Goal: Task Accomplishment & Management: Use online tool/utility

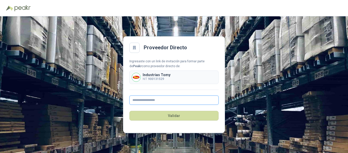
click at [166, 101] on input "text" at bounding box center [173, 99] width 89 height 9
type input "**********"
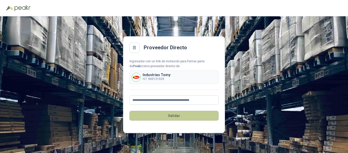
click at [176, 115] on button "Validar" at bounding box center [173, 116] width 89 height 10
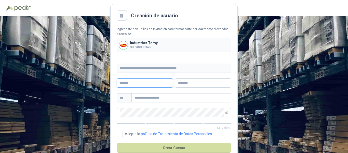
click at [144, 81] on input "text" at bounding box center [145, 82] width 56 height 9
type input "**********"
click at [193, 83] on input "text" at bounding box center [203, 82] width 56 height 9
type input "**********"
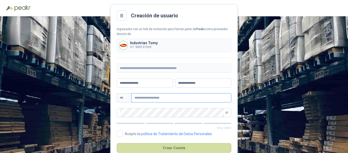
click at [151, 96] on input "text" at bounding box center [182, 97] width 100 height 9
type input "**********"
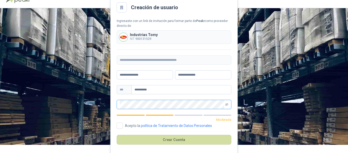
scroll to position [12, 0]
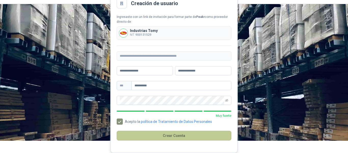
click at [172, 135] on button "Crear Cuenta" at bounding box center [174, 136] width 115 height 10
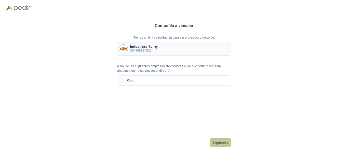
click at [226, 141] on button "Siguiente" at bounding box center [221, 142] width 22 height 9
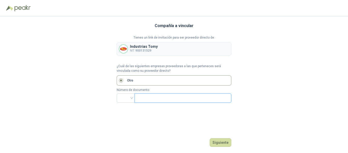
click at [154, 99] on input "text" at bounding box center [183, 98] width 90 height 9
type input "*********"
click at [221, 142] on button "Siguiente" at bounding box center [221, 142] width 22 height 9
click at [132, 97] on input "search" at bounding box center [126, 98] width 12 height 8
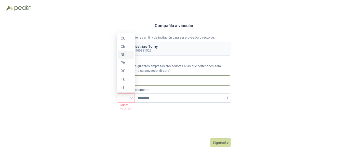
click at [126, 56] on div "NIT" at bounding box center [126, 55] width 10 height 6
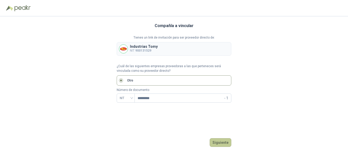
click at [225, 141] on button "Siguiente" at bounding box center [221, 142] width 22 height 9
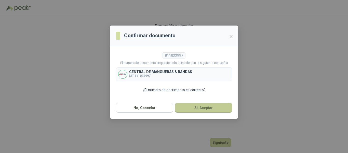
click at [203, 108] on button "Si, Aceptar" at bounding box center [203, 108] width 57 height 10
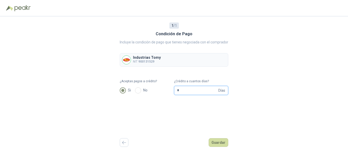
click at [201, 90] on input "*" at bounding box center [197, 90] width 40 height 9
type input "**"
click at [219, 142] on button "Guardar" at bounding box center [219, 142] width 20 height 9
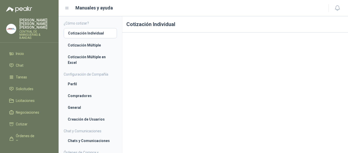
scroll to position [10, 0]
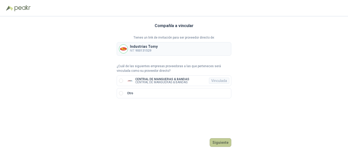
click at [222, 142] on button "Siguiente" at bounding box center [221, 142] width 22 height 9
drag, startPoint x: 216, startPoint y: 79, endPoint x: 234, endPoint y: 81, distance: 18.8
click at [216, 79] on div "Vinculada" at bounding box center [219, 80] width 20 height 6
click at [220, 83] on div "Vinculada" at bounding box center [219, 80] width 20 height 6
click at [221, 142] on button "Ingresar" at bounding box center [221, 142] width 20 height 9
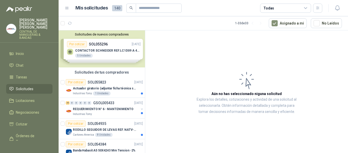
click at [24, 86] on span "Solicitudes" at bounding box center [25, 89] width 18 height 6
click at [99, 81] on p "SOL055823" at bounding box center [97, 82] width 19 height 4
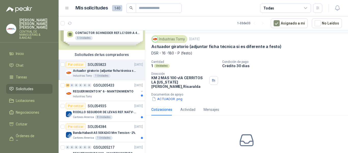
scroll to position [25, 0]
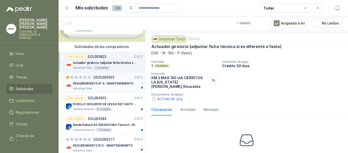
click at [109, 77] on p "GSOL005433" at bounding box center [103, 77] width 21 height 4
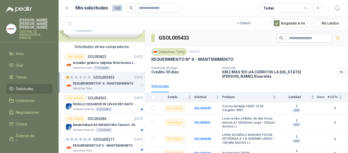
scroll to position [25, 0]
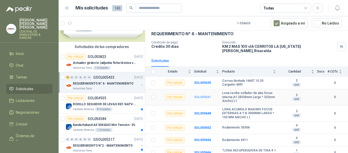
click at [200, 95] on b "SOL055641" at bounding box center [202, 97] width 17 height 4
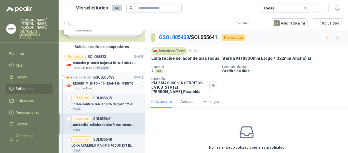
click at [105, 77] on p "GSOL005433" at bounding box center [103, 77] width 21 height 4
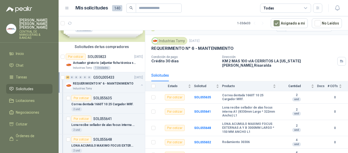
scroll to position [25, 0]
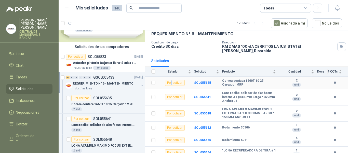
click at [172, 80] on div "Por cotizar" at bounding box center [175, 83] width 20 height 6
click at [251, 80] on b "Correa dentada 1660T 10 25 Cargador MRF." at bounding box center [249, 83] width 54 height 8
click at [102, 75] on p "GSOL005433" at bounding box center [103, 77] width 21 height 4
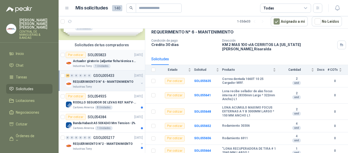
scroll to position [0, 0]
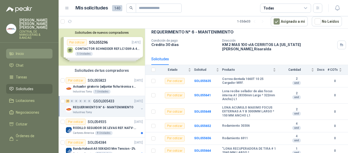
click at [18, 51] on span "Inicio" at bounding box center [20, 54] width 8 height 6
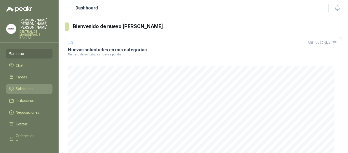
click at [26, 86] on span "Solicitudes" at bounding box center [25, 89] width 18 height 6
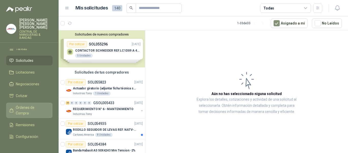
scroll to position [19, 0]
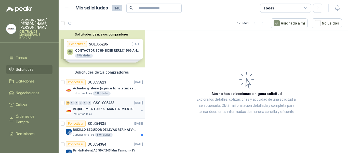
click at [101, 103] on p "GSOL005433" at bounding box center [103, 103] width 21 height 4
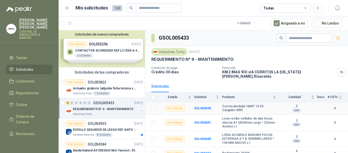
click at [332, 108] on td "0" at bounding box center [338, 108] width 20 height 12
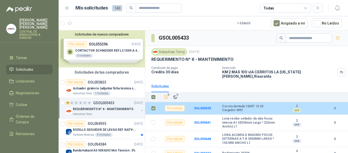
click at [237, 104] on b "Correa dentada 1660T 10 25 Cargador MRF." at bounding box center [249, 108] width 54 height 8
click at [177, 105] on div "Por cotizar" at bounding box center [175, 108] width 20 height 6
click at [201, 106] on b "SOL055635" at bounding box center [202, 108] width 17 height 4
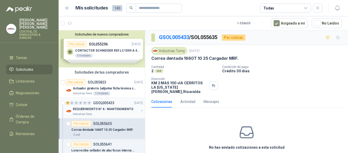
click at [101, 102] on p "GSOL005433" at bounding box center [103, 103] width 21 height 4
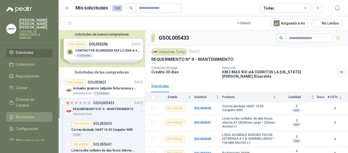
scroll to position [45, 0]
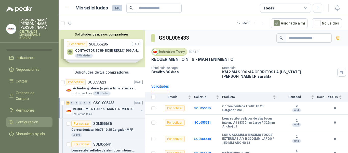
click at [24, 119] on span "Configuración" at bounding box center [27, 122] width 22 height 6
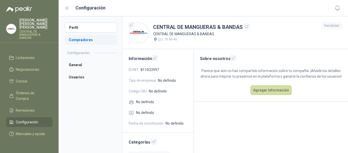
click at [84, 39] on li "Compradores" at bounding box center [91, 40] width 53 height 10
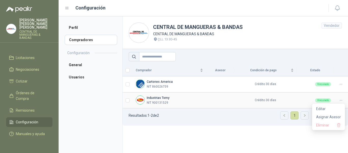
click at [342, 99] on icon at bounding box center [341, 100] width 4 height 4
click at [336, 116] on span "Asignar Asesor" at bounding box center [328, 117] width 25 height 6
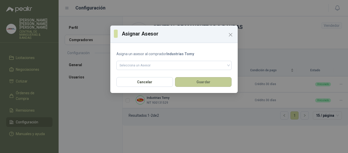
click at [209, 80] on button "Guardar" at bounding box center [203, 82] width 57 height 10
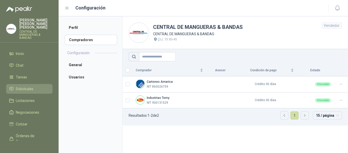
click at [28, 86] on span "Solicitudes" at bounding box center [25, 89] width 18 height 6
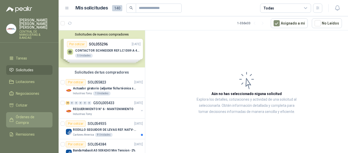
scroll to position [45, 0]
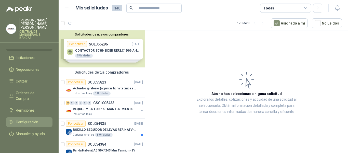
click at [30, 119] on span "Configuración" at bounding box center [27, 122] width 22 height 6
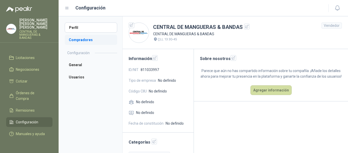
click at [86, 40] on li "Compradores" at bounding box center [91, 40] width 53 height 10
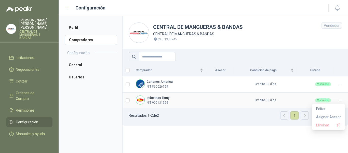
click at [340, 100] on icon at bounding box center [341, 100] width 2 height 0
click at [336, 115] on span "Asignar Asesor" at bounding box center [328, 117] width 25 height 6
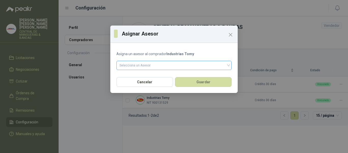
click at [153, 66] on input "search" at bounding box center [174, 65] width 109 height 8
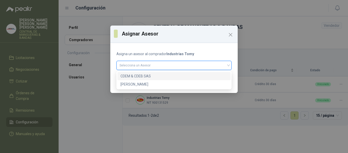
click at [146, 76] on div "CDEM & CDEB SAS" at bounding box center [174, 76] width 107 height 6
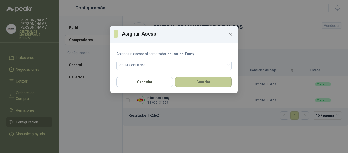
click at [206, 81] on button "Guardar" at bounding box center [203, 82] width 57 height 10
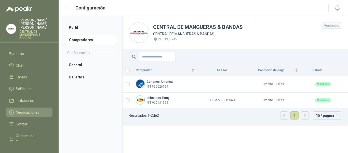
click at [33, 109] on span "Negociaciones" at bounding box center [27, 112] width 23 height 6
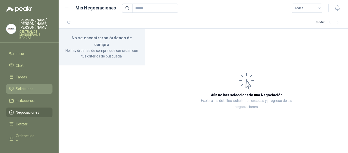
click at [27, 86] on span "Solicitudes" at bounding box center [25, 89] width 18 height 6
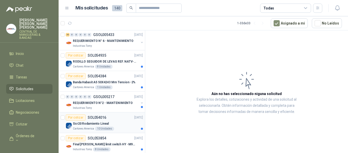
scroll to position [102, 0]
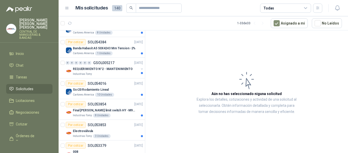
click at [22, 86] on span "Solicitudes" at bounding box center [25, 89] width 18 height 6
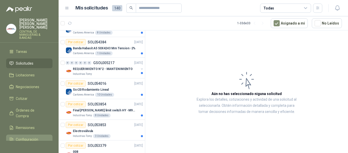
click at [37, 136] on span "Configuración" at bounding box center [27, 139] width 22 height 6
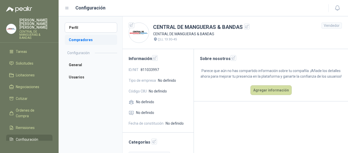
click at [82, 40] on li "Compradores" at bounding box center [91, 40] width 53 height 10
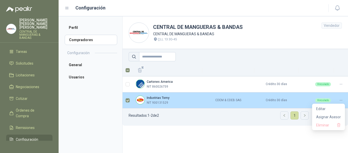
click at [342, 100] on icon at bounding box center [341, 100] width 4 height 4
click at [336, 115] on span "Asignar Asesor" at bounding box center [328, 117] width 25 height 6
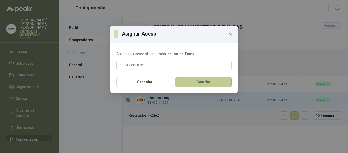
click at [205, 82] on button "Guardar" at bounding box center [203, 82] width 57 height 10
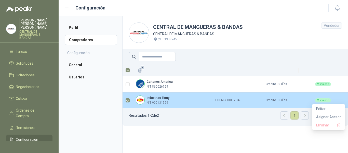
click at [343, 100] on icon at bounding box center [341, 100] width 4 height 4
click at [332, 116] on span "Asignar Asesor" at bounding box center [328, 117] width 25 height 6
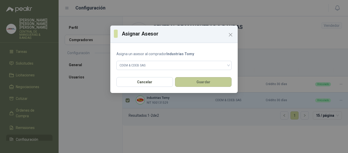
click at [206, 81] on button "Guardar" at bounding box center [203, 82] width 57 height 10
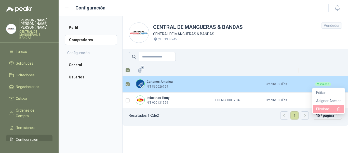
click at [336, 109] on span "Eliminar" at bounding box center [326, 109] width 20 height 6
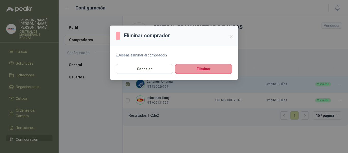
click at [216, 70] on button "Eliminar" at bounding box center [203, 69] width 57 height 10
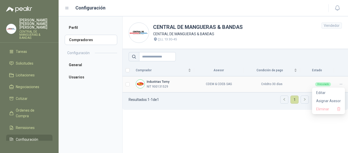
click at [342, 84] on icon at bounding box center [341, 84] width 4 height 4
click at [341, 84] on icon at bounding box center [341, 84] width 4 height 4
click at [335, 100] on span "Asignar Asesor" at bounding box center [328, 101] width 25 height 6
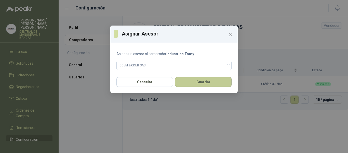
click at [211, 79] on button "Guardar" at bounding box center [203, 82] width 57 height 10
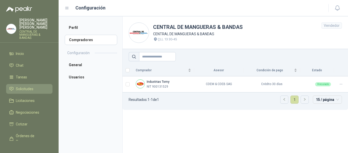
click at [28, 86] on span "Solicitudes" at bounding box center [25, 89] width 18 height 6
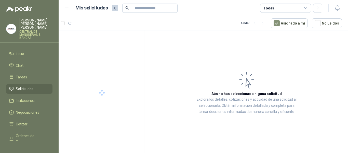
click at [28, 86] on span "Solicitudes" at bounding box center [25, 89] width 18 height 6
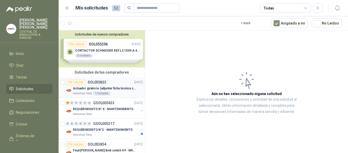
click at [113, 88] on p "Actuador giratorio (adjuntar ficha técnica si es diferente a festo)" at bounding box center [104, 88] width 63 height 5
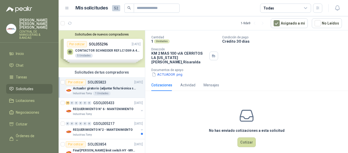
scroll to position [37, 0]
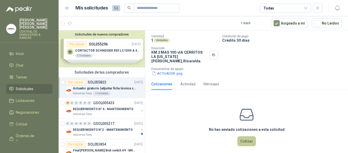
click at [245, 138] on button "Cotizar" at bounding box center [247, 141] width 18 height 10
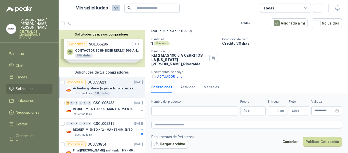
scroll to position [34, 0]
click at [96, 82] on p "SOL055823" at bounding box center [97, 82] width 19 height 4
click at [103, 102] on p "GSOL005433" at bounding box center [103, 103] width 21 height 4
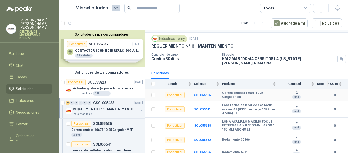
scroll to position [25, 0]
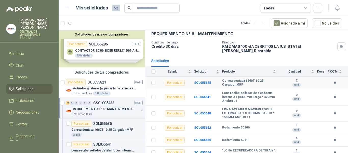
click at [244, 80] on b "Correa dentada 1660T 10 25 Cargador MRF." at bounding box center [249, 83] width 54 height 8
click at [204, 81] on b "SOL055635" at bounding box center [202, 83] width 17 height 4
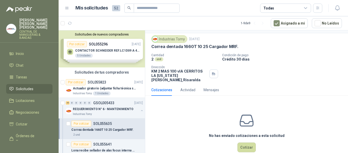
scroll to position [18, 0]
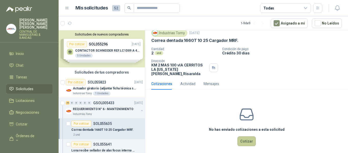
click at [245, 136] on button "Cotizar" at bounding box center [247, 141] width 18 height 10
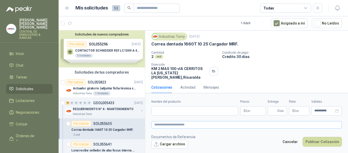
scroll to position [14, 0]
click at [106, 102] on p "GSOL005433" at bounding box center [103, 103] width 21 height 4
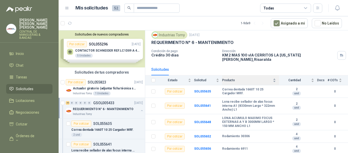
scroll to position [25, 0]
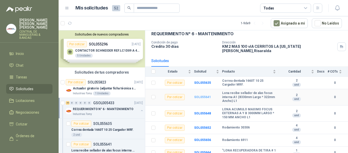
click at [200, 95] on b "SOL055641" at bounding box center [202, 97] width 17 height 4
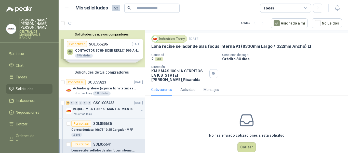
scroll to position [18, 0]
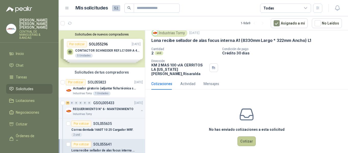
click at [245, 136] on button "Cotizar" at bounding box center [247, 141] width 18 height 10
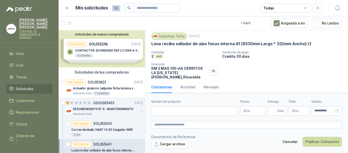
scroll to position [14, 0]
click at [177, 111] on input "Nombre del producto" at bounding box center [194, 110] width 87 height 9
type input "*"
type input "**********"
click at [252, 110] on p "$ 0 ,00" at bounding box center [252, 110] width 25 height 9
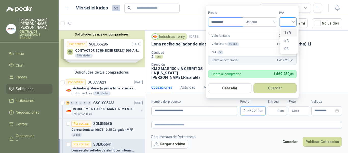
click at [295, 22] on div at bounding box center [287, 21] width 17 height 9
type input "*********"
click at [290, 31] on div "19%" at bounding box center [288, 33] width 9 height 6
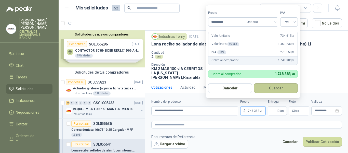
click at [278, 88] on button "Guardar" at bounding box center [276, 88] width 44 height 10
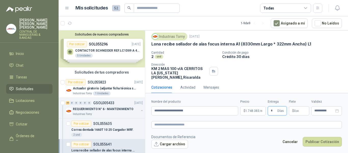
type input "*"
click at [169, 144] on button "Cargar archivo" at bounding box center [169, 143] width 37 height 9
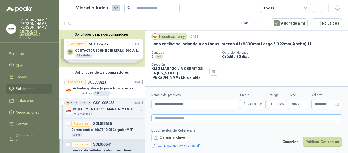
scroll to position [18, 0]
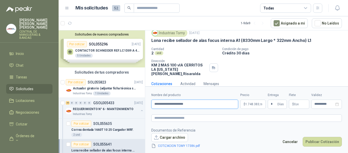
click at [196, 104] on input "**********" at bounding box center [194, 103] width 87 height 9
click at [165, 103] on input "**********" at bounding box center [194, 103] width 87 height 9
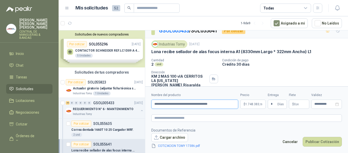
scroll to position [0, 0]
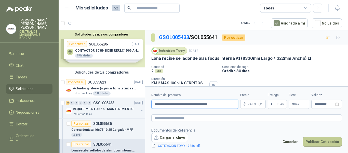
type input "**********"
click at [323, 141] on button "Publicar Cotización" at bounding box center [322, 142] width 39 height 10
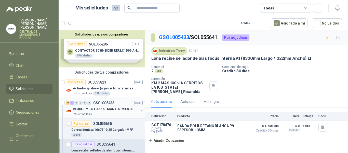
click at [82, 108] on p "REQUERIMIENTO N° 6 - MANTENIMIENTO" at bounding box center [103, 109] width 61 height 5
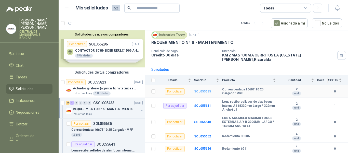
scroll to position [25, 0]
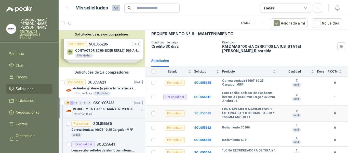
click at [206, 111] on b "SOL055648" at bounding box center [202, 113] width 17 height 4
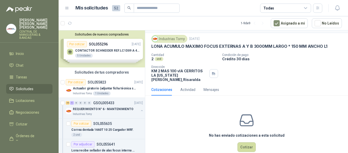
scroll to position [18, 0]
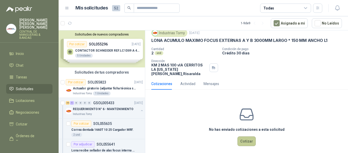
click at [244, 137] on button "Cotizar" at bounding box center [247, 141] width 18 height 10
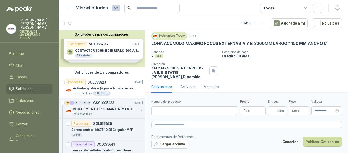
scroll to position [14, 0]
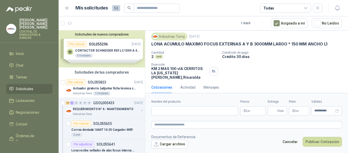
click at [253, 111] on p "$ 0 ,00" at bounding box center [252, 110] width 25 height 9
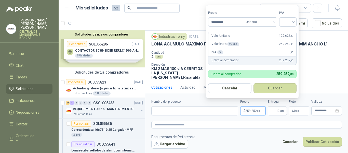
type input "*********"
click at [295, 22] on div at bounding box center [287, 21] width 17 height 9
click at [291, 32] on div "19%" at bounding box center [288, 33] width 9 height 6
click at [281, 85] on button "Guardar" at bounding box center [276, 88] width 44 height 10
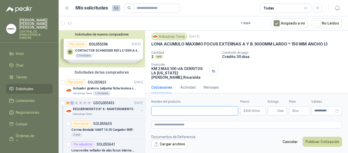
click at [196, 114] on input "Nombre del producto" at bounding box center [194, 110] width 87 height 9
type input "**********"
click at [275, 111] on input "Entrega" at bounding box center [274, 110] width 6 height 9
type input "*"
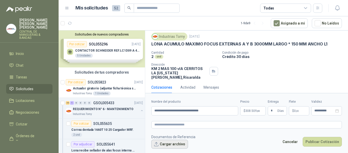
click at [175, 143] on button "Cargar archivo" at bounding box center [169, 143] width 37 height 9
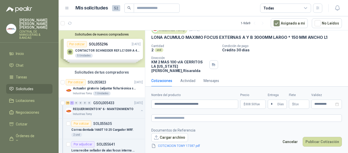
scroll to position [0, 0]
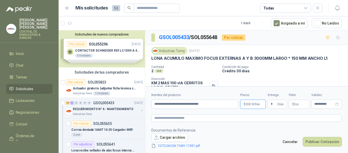
click at [255, 104] on span "308.509 ,88" at bounding box center [252, 103] width 15 height 3
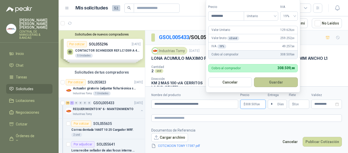
click at [277, 83] on button "Guardar" at bounding box center [276, 82] width 44 height 10
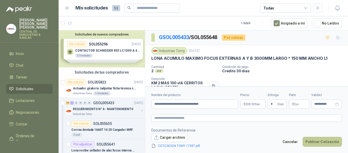
click at [326, 142] on button "Publicar Cotización" at bounding box center [322, 142] width 39 height 10
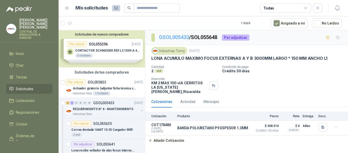
click at [177, 37] on link "GSOL005433" at bounding box center [174, 37] width 30 height 6
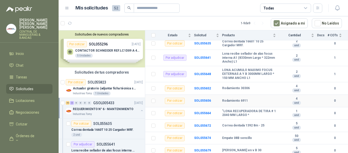
scroll to position [76, 0]
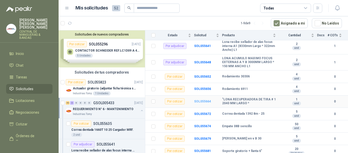
click at [207, 99] on b "SOL055664" at bounding box center [202, 101] width 17 height 4
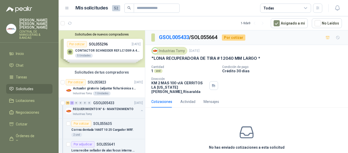
click at [251, 59] on p ""LONA RECUPERADORA DE TIRA # 1 2040 MM LARGO *" at bounding box center [205, 58] width 109 height 5
click at [173, 37] on link "GSOL005433" at bounding box center [174, 37] width 30 height 6
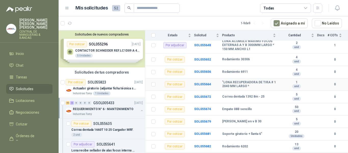
scroll to position [102, 0]
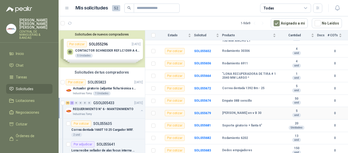
click at [246, 111] on div "[PERSON_NAME] en v B 30" at bounding box center [249, 113] width 54 height 4
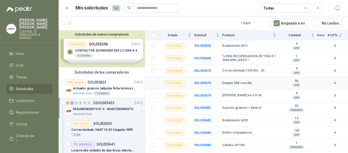
scroll to position [127, 0]
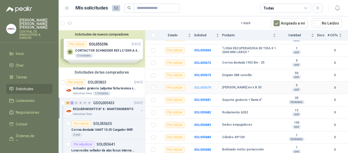
click at [203, 86] on b "SOL055679" at bounding box center [202, 88] width 17 height 4
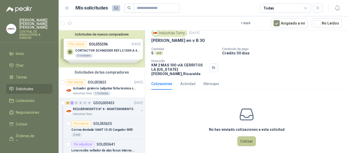
click at [248, 136] on button "Cotizar" at bounding box center [247, 141] width 18 height 10
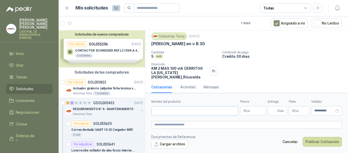
scroll to position [14, 0]
click at [188, 109] on input "Nombre del producto" at bounding box center [194, 110] width 87 height 9
type input "**********"
click at [252, 112] on p "$ 0 ,00" at bounding box center [252, 110] width 25 height 9
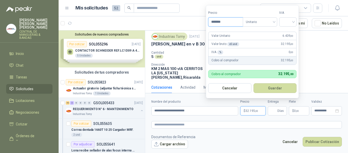
type input "*******"
click at [254, 83] on button "Guardar" at bounding box center [275, 88] width 43 height 10
click at [296, 22] on div at bounding box center [287, 21] width 17 height 9
click at [290, 32] on div "19%" at bounding box center [288, 33] width 9 height 6
click at [278, 87] on button "Guardar" at bounding box center [276, 88] width 44 height 10
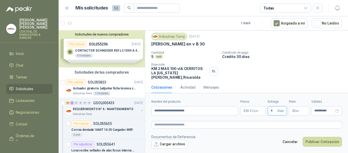
type input "*"
click at [303, 137] on button "Publicar Cotización" at bounding box center [322, 142] width 39 height 10
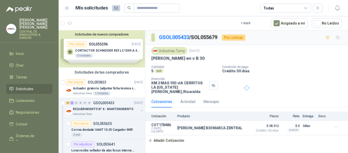
scroll to position [0, 0]
click at [166, 37] on link "GSOL005433" at bounding box center [174, 37] width 30 height 6
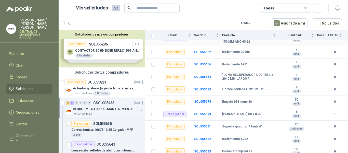
scroll to position [102, 0]
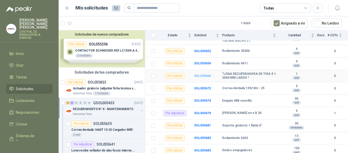
click at [204, 74] on b "SOL055664" at bounding box center [202, 76] width 17 height 4
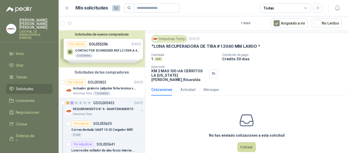
scroll to position [18, 0]
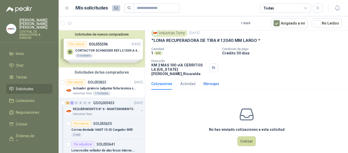
click at [216, 81] on div "Mensajes" at bounding box center [212, 84] width 16 height 6
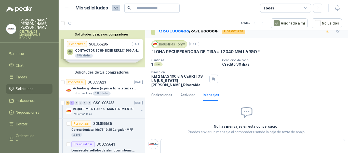
scroll to position [12, 0]
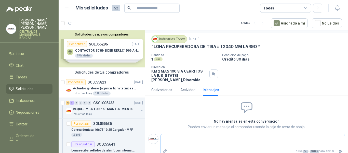
type textarea "*"
type textarea "**"
type textarea "***"
type textarea "****"
type textarea "******"
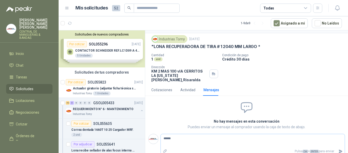
type textarea "******"
type textarea "********"
type textarea "*********"
type textarea "**********"
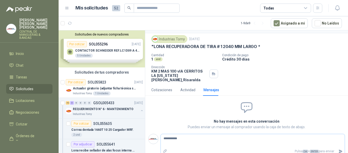
type textarea "**********"
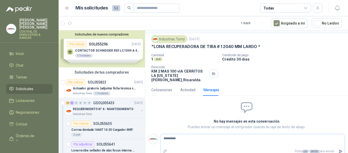
type textarea "*********"
type textarea "********"
type textarea "******"
type textarea "*****"
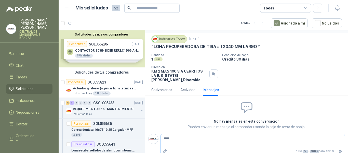
type textarea "****"
type textarea "***"
type textarea "**"
type textarea "*"
type textarea "**"
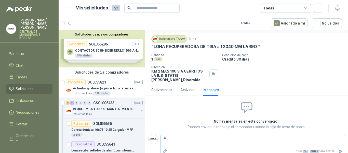
type textarea "***"
type textarea "****"
type textarea "*****"
type textarea "******"
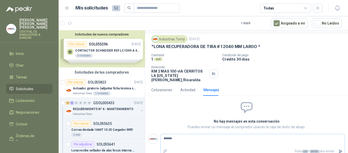
type textarea "********"
type textarea "*********"
type textarea "**********"
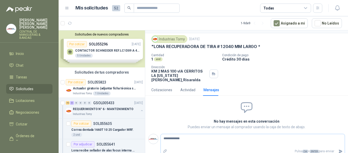
type textarea "**********"
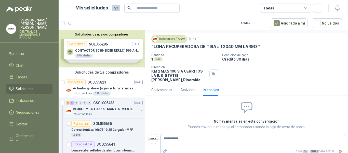
type textarea "**********"
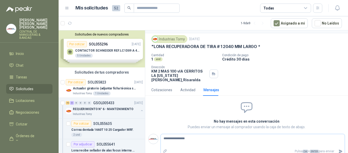
type textarea "**********"
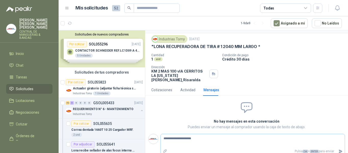
type textarea "**********"
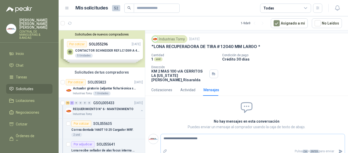
type textarea "**********"
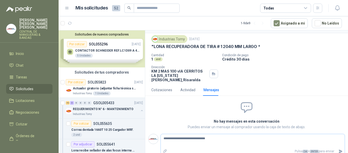
type textarea "**********"
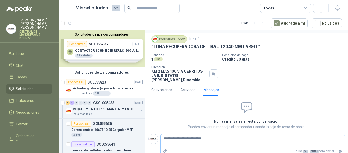
type textarea "**********"
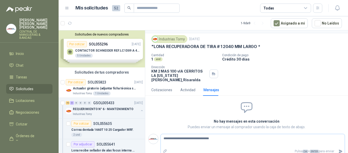
type textarea "**********"
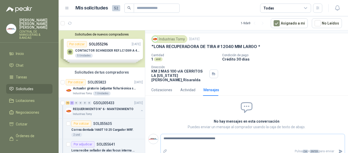
type textarea "**********"
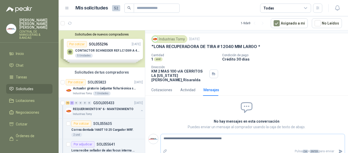
type textarea "**********"
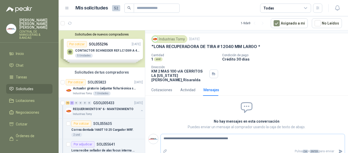
type textarea "**********"
click at [241, 135] on textarea "**********" at bounding box center [251, 141] width 180 height 12
type textarea "**********"
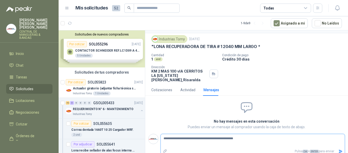
type textarea "**********"
click at [339, 149] on icon "Enviar" at bounding box center [341, 150] width 4 height 3
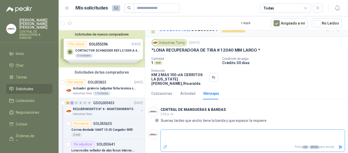
scroll to position [4, 0]
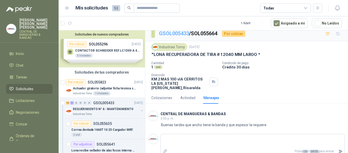
click at [174, 34] on link "GSOL005433" at bounding box center [174, 33] width 30 height 6
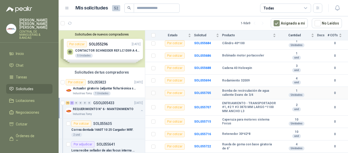
scroll to position [229, 0]
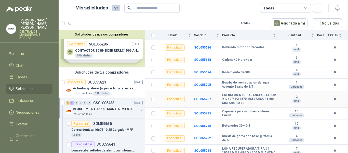
click at [244, 97] on b "ENFRIAMIENTO - TRANSPORTADOR #1, #2 Y #3 3870 MM LARGO *1100 MM ANCHO L3" at bounding box center [249, 99] width 54 height 12
click at [200, 97] on b "SOL055707" at bounding box center [202, 99] width 17 height 4
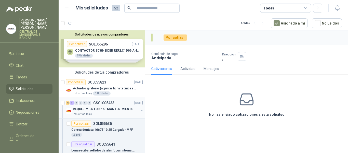
click at [88, 105] on div "42 3 0 0 0 0 GSOL005433 [DATE]" at bounding box center [105, 103] width 78 height 6
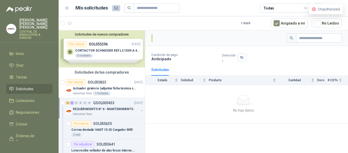
click at [83, 103] on div "42 3 0 0 0 0" at bounding box center [78, 103] width 25 height 4
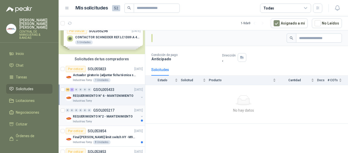
scroll to position [25, 0]
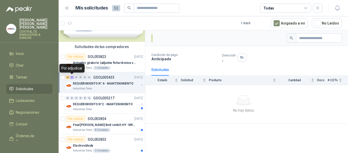
click at [72, 77] on div "3" at bounding box center [72, 77] width 4 height 4
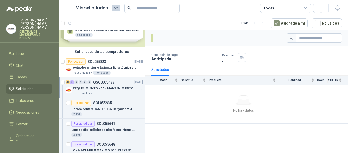
scroll to position [0, 0]
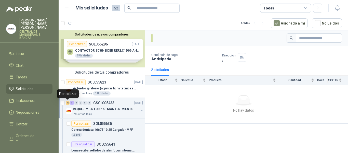
click at [67, 103] on div "42" at bounding box center [68, 103] width 4 height 4
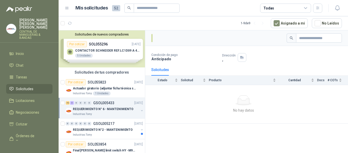
click at [106, 103] on p "GSOL005433" at bounding box center [103, 103] width 21 height 4
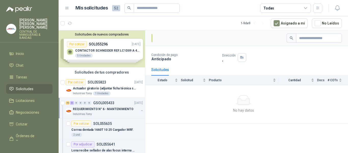
click at [107, 103] on p "GSOL005433" at bounding box center [103, 103] width 21 height 4
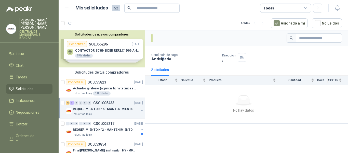
click at [163, 58] on p "Anticipado" at bounding box center [184, 59] width 67 height 4
click at [306, 8] on icon at bounding box center [306, 8] width 5 height 5
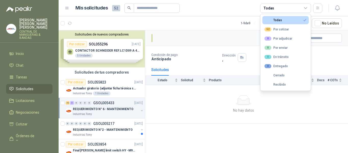
click at [284, 21] on button "Todas" at bounding box center [286, 20] width 46 height 8
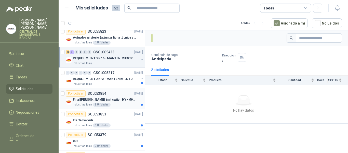
scroll to position [51, 0]
click at [111, 57] on p "REQUERIMIENTO N° 6 - MANTENIMIENTO" at bounding box center [103, 58] width 61 height 5
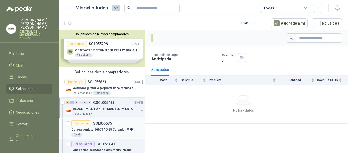
scroll to position [0, 0]
click at [117, 51] on div "Solicitudes de nuevos compradores Por cotizar SOL055296 [DATE] CONTACTOR [PERSO…" at bounding box center [102, 48] width 86 height 37
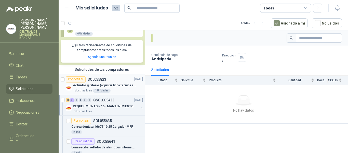
scroll to position [102, 0]
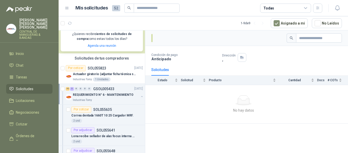
click at [103, 89] on p "GSOL005433" at bounding box center [103, 89] width 21 height 4
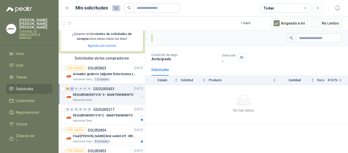
click at [102, 89] on p "GSOL005433" at bounding box center [103, 89] width 21 height 4
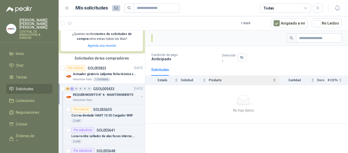
click at [275, 78] on div "Producto" at bounding box center [242, 79] width 67 height 5
click at [275, 82] on div "Producto" at bounding box center [242, 79] width 67 height 5
click at [340, 77] on div "# COTs" at bounding box center [335, 79] width 14 height 5
click at [341, 82] on div "# COTs" at bounding box center [335, 79] width 14 height 5
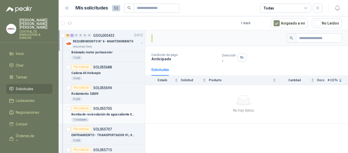
scroll to position [459, 0]
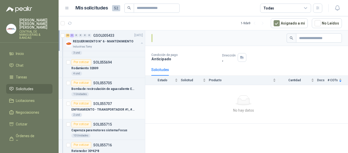
click at [104, 109] on p "ENFRIAMIENTO - TRANSPORTADOR #1, #2 Y #3 3870 MM LARGO *1100 MM ANCHO L3" at bounding box center [102, 109] width 63 height 5
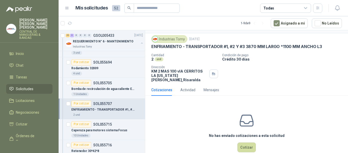
scroll to position [18, 0]
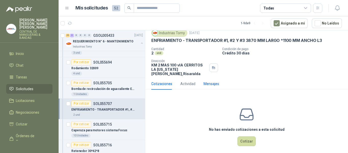
click at [214, 81] on div "Mensajes" at bounding box center [212, 84] width 16 height 6
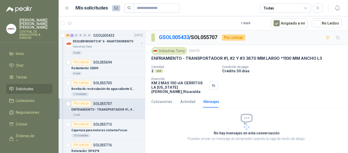
scroll to position [0, 0]
click at [211, 147] on textarea at bounding box center [253, 153] width 184 height 12
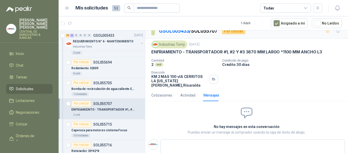
scroll to position [12, 0]
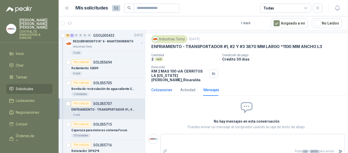
click at [166, 87] on div "Cotizaciones" at bounding box center [161, 90] width 21 height 6
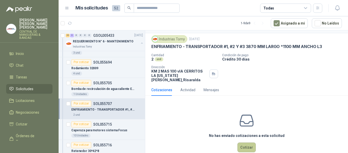
click at [246, 144] on button "Cotizar" at bounding box center [247, 147] width 18 height 10
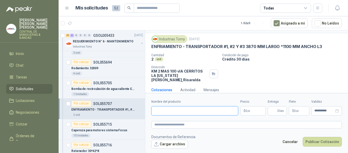
click at [209, 113] on input "Nombre del producto" at bounding box center [194, 110] width 87 height 9
click at [313, 66] on div "Cantidad 2 und Condición de pago Crédito 30 días Dirección KM 2 MAS 100 vIA CE…" at bounding box center [246, 67] width 191 height 29
click at [251, 110] on p "$ 0 ,00" at bounding box center [252, 110] width 25 height 9
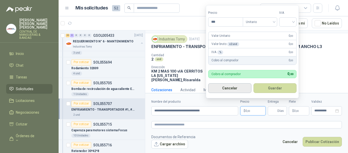
click at [235, 87] on button "Cancelar" at bounding box center [229, 88] width 43 height 10
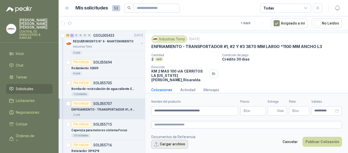
click at [173, 142] on button "Cargar archivo" at bounding box center [169, 143] width 37 height 9
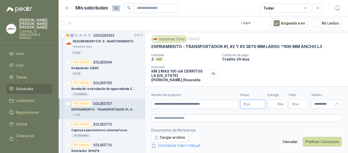
click at [251, 103] on p "$ 0 ,00" at bounding box center [252, 103] width 25 height 9
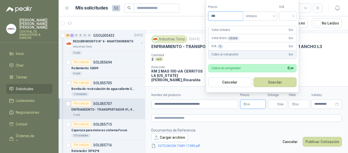
click at [224, 16] on input "***" at bounding box center [226, 16] width 34 height 9
click at [292, 15] on input "search" at bounding box center [287, 16] width 11 height 8
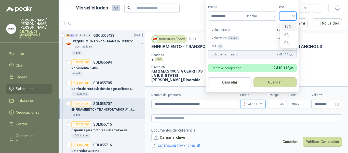
click at [288, 25] on div "19%" at bounding box center [288, 27] width 9 height 6
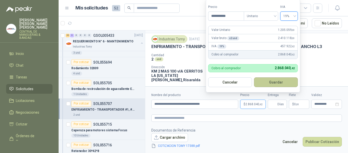
click at [276, 83] on button "Guardar" at bounding box center [276, 82] width 44 height 10
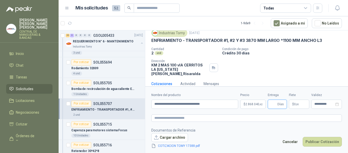
scroll to position [21, 0]
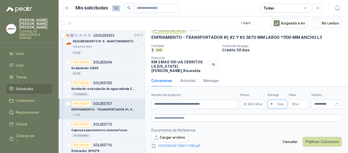
click at [303, 137] on button "Publicar Cotización" at bounding box center [322, 142] width 39 height 10
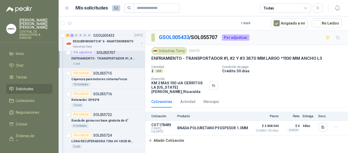
scroll to position [535, 0]
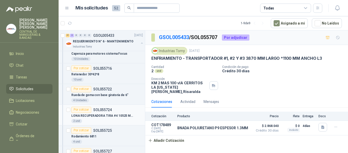
click at [106, 107] on div "Por cotizar SOL055724" at bounding box center [91, 110] width 41 height 6
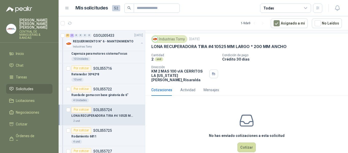
scroll to position [18, 0]
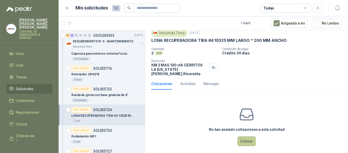
click at [248, 136] on button "Cotizar" at bounding box center [247, 141] width 18 height 10
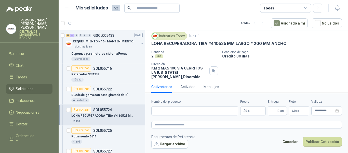
scroll to position [14, 0]
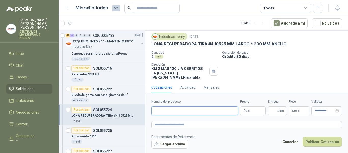
click at [186, 110] on input "Nombre del producto" at bounding box center [194, 110] width 87 height 9
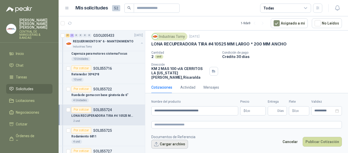
click at [177, 142] on button "Cargar archivo" at bounding box center [169, 143] width 37 height 9
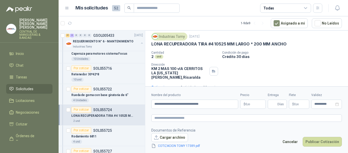
scroll to position [18, 0]
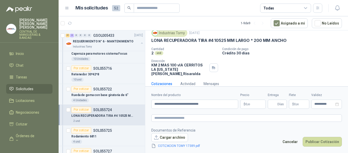
click at [253, 104] on p "$ 0 ,00" at bounding box center [252, 103] width 25 height 9
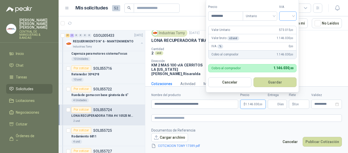
click at [294, 16] on input "search" at bounding box center [287, 16] width 11 height 8
click at [290, 25] on div "19%" at bounding box center [288, 27] width 9 height 6
click at [282, 82] on button "Guardar" at bounding box center [276, 82] width 44 height 10
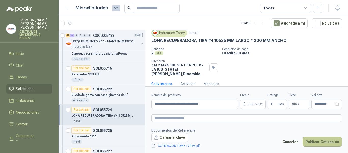
click at [324, 143] on button "Publicar Cotización" at bounding box center [322, 142] width 39 height 10
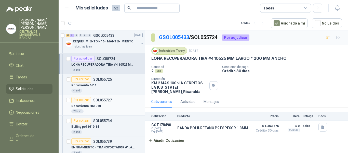
scroll to position [612, 0]
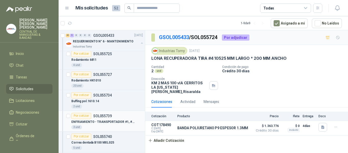
click at [118, 121] on p "ENFRIAMIENTO - TRANSPORTADOR #1, #2 Y #3 3870 MM LARGO * 1100 MM ANCHO" at bounding box center [102, 121] width 63 height 5
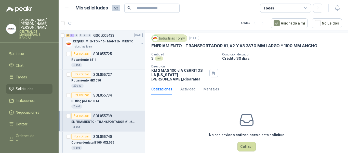
scroll to position [18, 0]
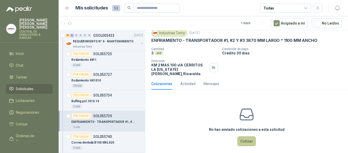
click at [245, 137] on button "Cotizar" at bounding box center [247, 141] width 18 height 10
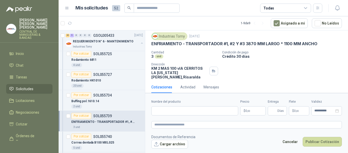
scroll to position [14, 0]
click at [196, 111] on input "Nombre del producto" at bounding box center [194, 110] width 87 height 9
click at [252, 110] on p "$ 0 ,00" at bounding box center [252, 110] width 25 height 9
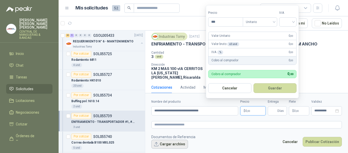
click at [174, 144] on button "Cargar archivo" at bounding box center [169, 143] width 37 height 9
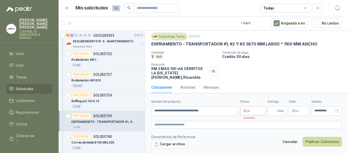
scroll to position [18, 0]
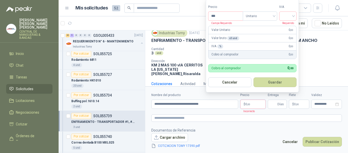
click at [254, 105] on p "$ 0 ,00" at bounding box center [252, 103] width 25 height 9
click at [224, 16] on input "***" at bounding box center [226, 16] width 34 height 9
click at [292, 13] on input "search" at bounding box center [287, 16] width 11 height 8
click at [295, 15] on div at bounding box center [287, 15] width 17 height 9
click at [294, 15] on input "search" at bounding box center [287, 16] width 11 height 8
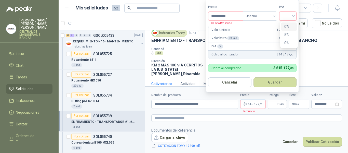
click at [287, 15] on input "search" at bounding box center [287, 16] width 11 height 8
click at [293, 14] on input "search" at bounding box center [287, 16] width 11 height 8
click at [288, 44] on div "0%" at bounding box center [288, 43] width 9 height 6
click at [296, 16] on div "0%" at bounding box center [289, 15] width 18 height 9
click at [290, 25] on div "0%" at bounding box center [288, 27] width 9 height 6
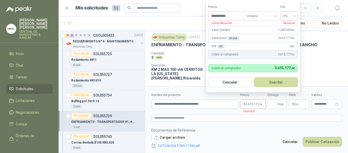
scroll to position [21, 0]
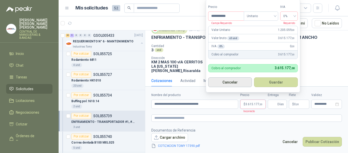
click at [236, 81] on button "Cancelar" at bounding box center [230, 82] width 44 height 10
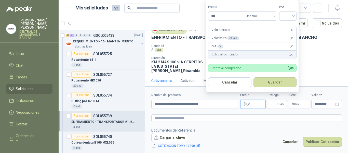
click at [253, 105] on p "$ 0 ,00" at bounding box center [252, 103] width 25 height 9
click at [294, 16] on input "search" at bounding box center [287, 16] width 11 height 8
click at [234, 83] on button "Cancelar" at bounding box center [229, 82] width 43 height 10
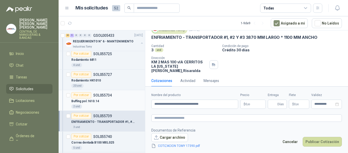
click at [105, 95] on p "SOL055734" at bounding box center [102, 95] width 19 height 4
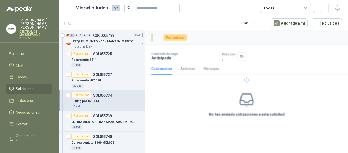
click at [105, 95] on p "SOL055734" at bounding box center [102, 95] width 19 height 4
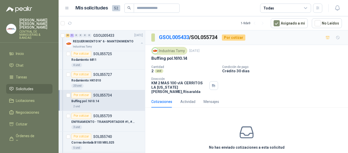
scroll to position [2, 0]
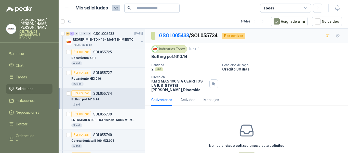
click at [112, 118] on p "ENFRIAMIENTO - TRANSPORTADOR #1, #2 Y #3 3870 MM LARGO * 1100 MM ANCHO" at bounding box center [102, 120] width 63 height 5
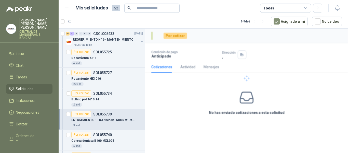
click at [112, 118] on p "ENFRIAMIENTO - TRANSPORTADOR #1, #2 Y #3 3870 MM LARGO * 1100 MM ANCHO" at bounding box center [102, 120] width 63 height 5
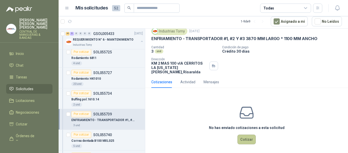
click at [249, 134] on button "Cotizar" at bounding box center [247, 139] width 18 height 10
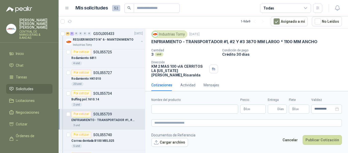
scroll to position [14, 0]
click at [255, 109] on p "$ 0 ,00" at bounding box center [252, 108] width 25 height 9
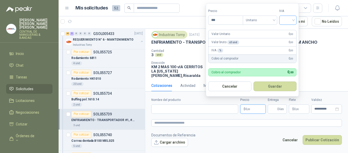
click at [294, 19] on input "search" at bounding box center [287, 20] width 11 height 8
click at [292, 31] on div "19%" at bounding box center [288, 31] width 9 height 6
click at [221, 22] on input "***" at bounding box center [226, 20] width 35 height 9
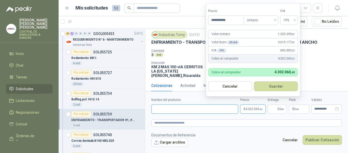
drag, startPoint x: 203, startPoint y: 111, endPoint x: 206, endPoint y: 110, distance: 3.5
click at [203, 111] on input "Nombre del producto" at bounding box center [194, 108] width 87 height 9
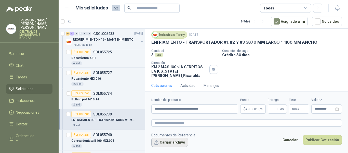
click at [178, 142] on button "Cargar archivo" at bounding box center [169, 142] width 37 height 9
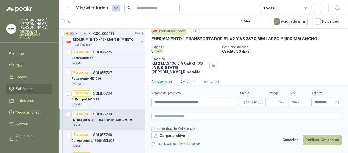
click at [322, 139] on button "Publicar Cotización" at bounding box center [322, 140] width 39 height 10
click at [331, 139] on button "Publicar Cotización" at bounding box center [322, 140] width 39 height 10
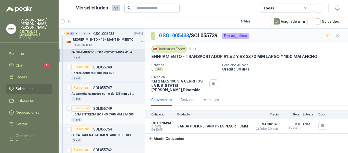
scroll to position [688, 0]
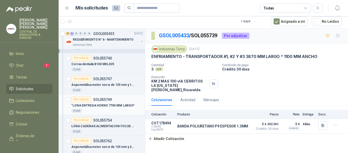
click at [108, 98] on p "SOL055749" at bounding box center [102, 100] width 19 height 4
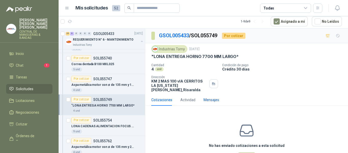
click at [214, 97] on div "Mensajes" at bounding box center [212, 100] width 16 height 6
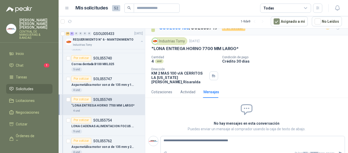
scroll to position [12, 0]
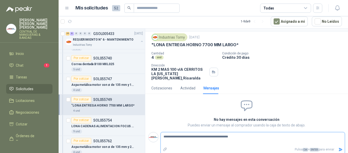
click at [339, 148] on icon "Enviar" at bounding box center [341, 149] width 4 height 3
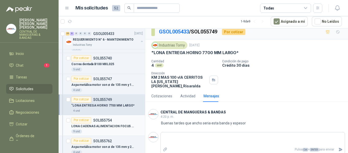
click at [110, 126] on p "LONA CADENAS ALIMENTACION FOCUS EXT A Y B (dobles) 2400 MM LARGO *50 MM ANCHO L1" at bounding box center [102, 126] width 63 height 5
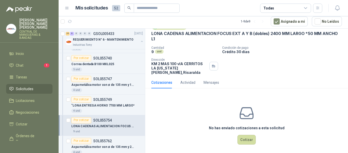
scroll to position [23, 0]
click at [248, 134] on button "Cotizar" at bounding box center [247, 139] width 18 height 10
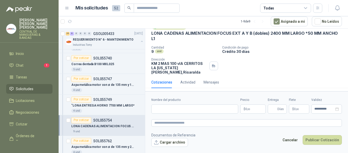
scroll to position [20, 0]
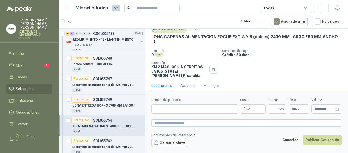
click at [251, 108] on p "$ 0 ,00" at bounding box center [252, 108] width 25 height 9
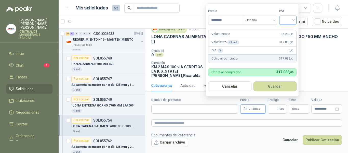
click at [294, 19] on input "search" at bounding box center [287, 20] width 11 height 8
click at [289, 29] on div "19%" at bounding box center [288, 31] width 9 height 6
click at [283, 86] on button "Guardar" at bounding box center [276, 86] width 44 height 10
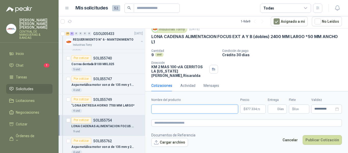
click at [213, 108] on input "Nombre del producto" at bounding box center [194, 108] width 87 height 9
click at [273, 109] on input "Entrega" at bounding box center [274, 109] width 6 height 9
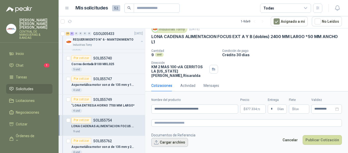
click at [174, 142] on button "Cargar archivo" at bounding box center [169, 142] width 37 height 9
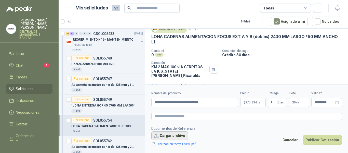
scroll to position [23, 0]
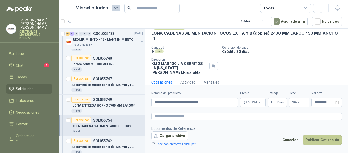
click at [327, 139] on button "Publicar Cotización" at bounding box center [322, 140] width 39 height 10
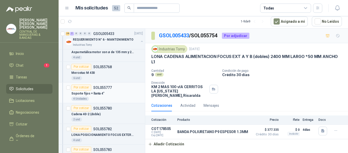
scroll to position [790, 0]
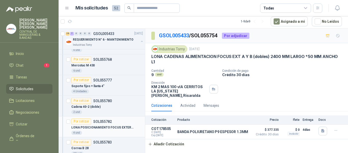
click at [114, 126] on p "LONA POSICIONAMIENTO FOCUS EXTERNA A Y B 1400 MM LARGO * 150 MM ANCHO L1" at bounding box center [102, 127] width 63 height 5
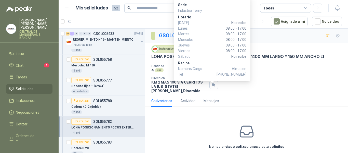
scroll to position [19, 0]
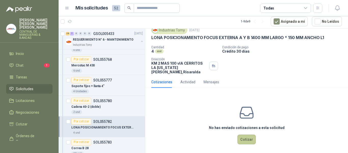
click at [245, 134] on button "Cotizar" at bounding box center [247, 139] width 18 height 10
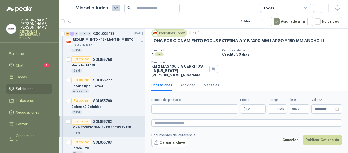
scroll to position [15, 0]
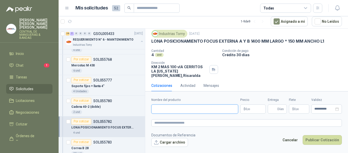
click at [212, 110] on input "Nombre del producto" at bounding box center [194, 108] width 87 height 9
click at [254, 109] on p "$ 0 ,00" at bounding box center [252, 108] width 25 height 9
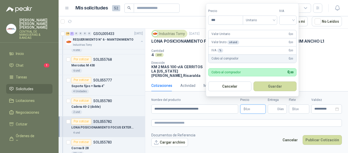
click at [319, 75] on div "Industrias Tomy [DATE] LONA POSICIONAMIENTO FOCUS EXTERNA A Y B 1400 MM LARGO *…" at bounding box center [246, 54] width 203 height 52
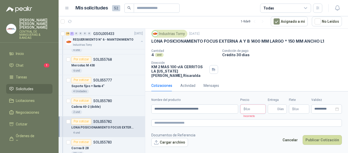
click at [254, 107] on p "$ 0 ,00" at bounding box center [252, 108] width 25 height 9
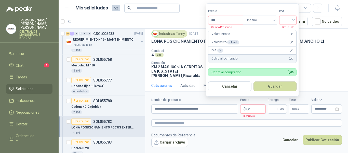
click at [294, 19] on input "search" at bounding box center [287, 20] width 11 height 8
click at [293, 28] on div "19%" at bounding box center [288, 31] width 9 height 6
click at [226, 20] on input "***" at bounding box center [226, 20] width 35 height 9
click at [235, 85] on button "Cancelar" at bounding box center [230, 86] width 44 height 10
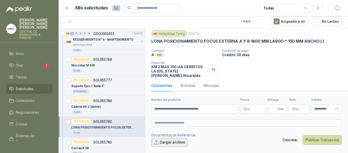
click at [178, 141] on button "Cargar archivo" at bounding box center [169, 142] width 37 height 9
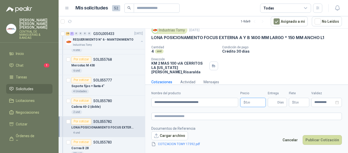
click at [251, 101] on p "$ 0 ,00" at bounding box center [252, 102] width 25 height 9
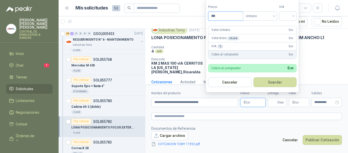
click at [227, 14] on input "***" at bounding box center [226, 16] width 34 height 9
click at [293, 16] on input "search" at bounding box center [287, 16] width 11 height 8
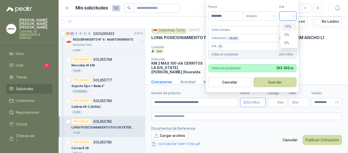
click at [290, 26] on div "19%" at bounding box center [288, 27] width 9 height 6
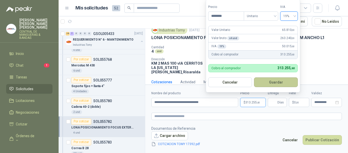
click at [272, 82] on button "Guardar" at bounding box center [276, 82] width 44 height 10
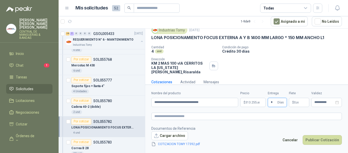
scroll to position [22, 0]
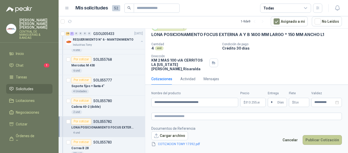
click at [329, 138] on button "Publicar Cotización" at bounding box center [322, 140] width 39 height 10
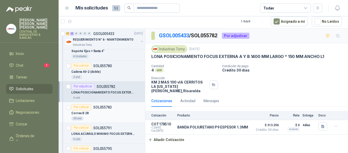
scroll to position [841, 0]
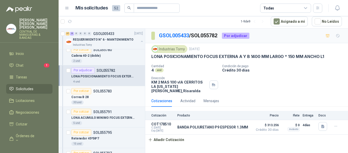
click at [105, 90] on p "SOL055783" at bounding box center [102, 91] width 19 height 4
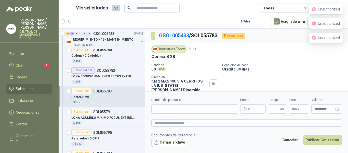
click at [253, 108] on p "$ 0 ,00" at bounding box center [252, 108] width 25 height 9
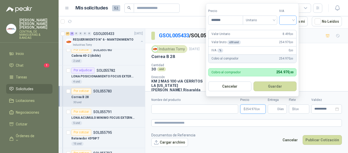
click at [294, 19] on input "search" at bounding box center [287, 20] width 11 height 8
click at [308, 60] on div "Industrias Tomy [DATE] [PERSON_NAME] B 28 Cantidad 30 und Condición de pago C…" at bounding box center [246, 68] width 191 height 47
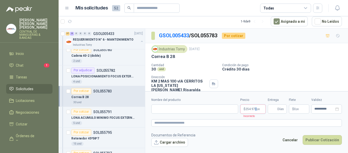
click at [256, 110] on span "254.970 ,00" at bounding box center [252, 108] width 15 height 3
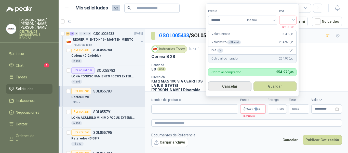
click at [239, 85] on button "Cancelar" at bounding box center [229, 86] width 43 height 10
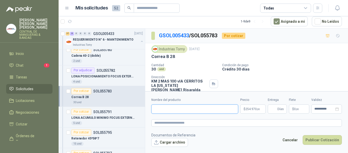
click at [197, 110] on input "Nombre del producto" at bounding box center [194, 108] width 87 height 9
click at [254, 110] on span "254.970 ,00" at bounding box center [252, 108] width 15 height 3
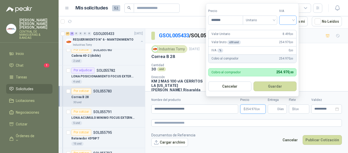
click at [293, 20] on input "search" at bounding box center [287, 20] width 11 height 8
click at [295, 19] on div at bounding box center [287, 20] width 17 height 9
click at [230, 87] on button "Cancelar" at bounding box center [229, 86] width 43 height 10
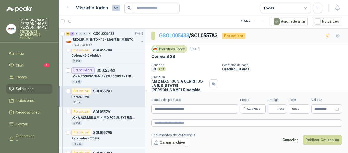
click at [177, 34] on link "GSOL005433" at bounding box center [174, 35] width 30 height 6
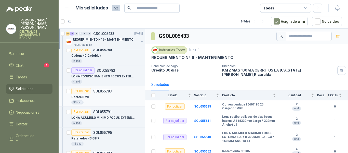
click at [104, 91] on p "SOL055783" at bounding box center [102, 91] width 19 height 4
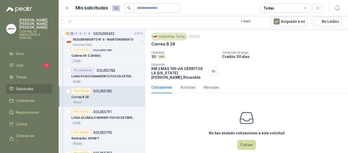
scroll to position [18, 0]
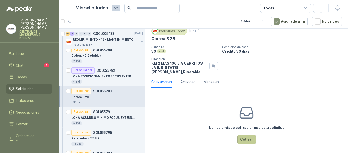
click at [245, 136] on button "Cotizar" at bounding box center [247, 139] width 18 height 10
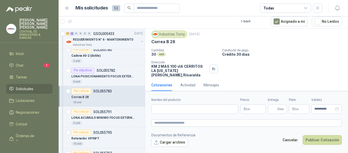
scroll to position [14, 0]
click at [253, 109] on p "$ 0 ,00" at bounding box center [252, 108] width 25 height 9
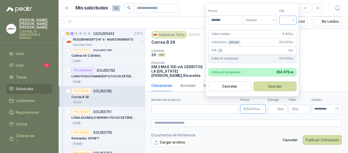
click at [294, 20] on input "search" at bounding box center [287, 20] width 11 height 8
click at [293, 30] on div "19%" at bounding box center [288, 31] width 9 height 6
click at [276, 88] on button "Guardar" at bounding box center [276, 86] width 44 height 10
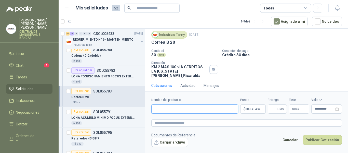
click at [187, 111] on input "Nombre del producto" at bounding box center [194, 108] width 87 height 9
click at [276, 107] on input "Entrega" at bounding box center [274, 109] width 6 height 9
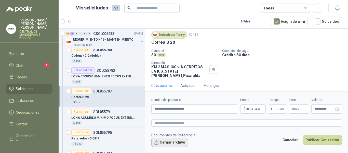
click at [179, 142] on button "Cargar archivo" at bounding box center [169, 142] width 37 height 9
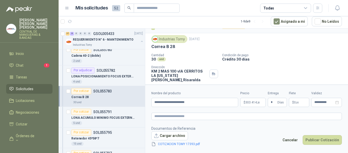
scroll to position [0, 0]
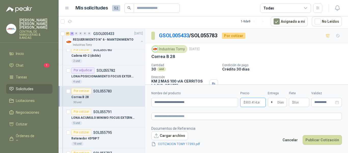
click at [254, 104] on span "303.414 ,30" at bounding box center [252, 102] width 15 height 3
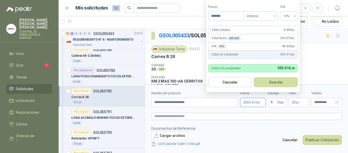
click at [281, 83] on button "Guardar" at bounding box center [276, 82] width 44 height 10
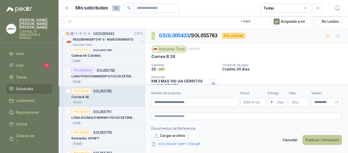
click at [328, 139] on button "Publicar Cotización" at bounding box center [322, 140] width 39 height 10
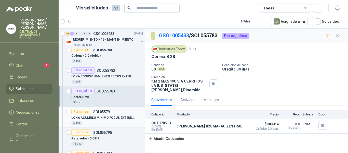
click at [114, 117] on p "LONA ACUMULO MINIMO FOCUS EXTERNA A Y B 2200 MM LARGO * 150 MM ANCHO L1" at bounding box center [102, 117] width 63 height 5
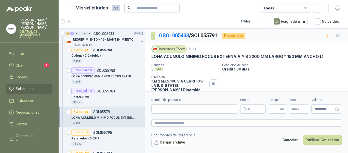
click at [255, 109] on p "$ 0 ,00" at bounding box center [252, 108] width 25 height 9
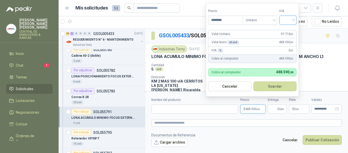
click at [294, 19] on input "search" at bounding box center [287, 20] width 11 height 8
click at [290, 28] on div "19%" at bounding box center [288, 31] width 9 height 6
click at [191, 110] on input "Nombre del producto" at bounding box center [194, 108] width 87 height 9
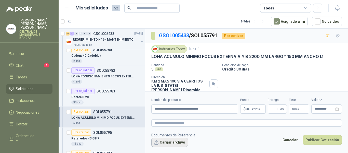
click at [178, 142] on button "Cargar archivo" at bounding box center [169, 142] width 37 height 9
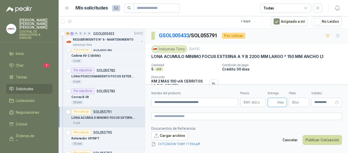
click at [274, 104] on input "Entrega" at bounding box center [274, 102] width 6 height 9
click at [327, 139] on button "Publicar Cotización" at bounding box center [322, 140] width 39 height 10
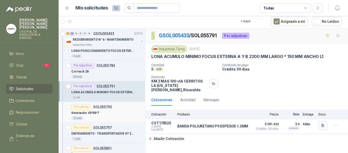
scroll to position [892, 0]
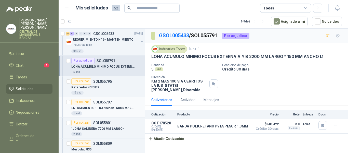
click at [120, 108] on p "ENFRIAMIENTO - TRANSPORTADOR #7 29550 MM LARGO * 1100 MM ANCHO L3" at bounding box center [102, 108] width 63 height 5
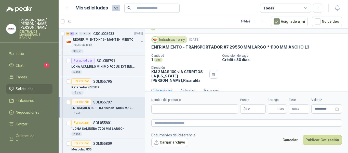
scroll to position [14, 0]
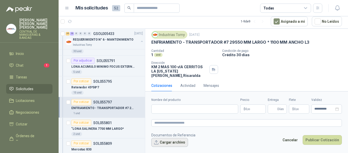
click at [176, 140] on button "Cargar archivo" at bounding box center [169, 142] width 37 height 9
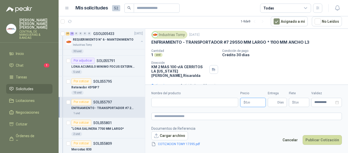
click at [252, 101] on p "$ 0 ,00" at bounding box center [252, 102] width 25 height 9
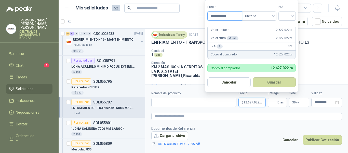
click at [222, 16] on input "**********" at bounding box center [225, 16] width 34 height 9
click at [293, 14] on input "search" at bounding box center [287, 16] width 11 height 8
click at [290, 25] on div "19%" at bounding box center [288, 27] width 9 height 6
click at [212, 101] on input "Nombre del producto" at bounding box center [193, 102] width 85 height 9
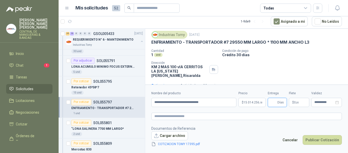
click at [272, 103] on input "Entrega" at bounding box center [274, 102] width 6 height 9
click at [318, 140] on button "Publicar Cotización" at bounding box center [322, 140] width 39 height 10
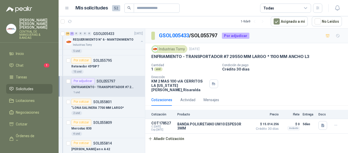
scroll to position [918, 0]
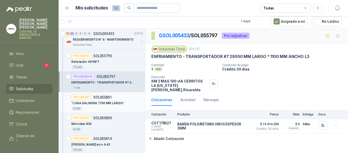
click at [113, 103] on p ""LONA SALINERA 7700 MM LARGO*" at bounding box center [97, 103] width 53 height 5
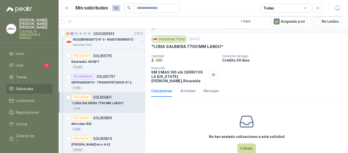
scroll to position [19, 0]
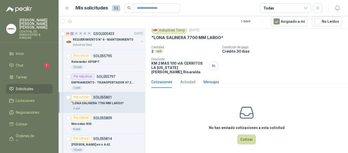
click at [212, 79] on div "Mensajes" at bounding box center [212, 82] width 16 height 6
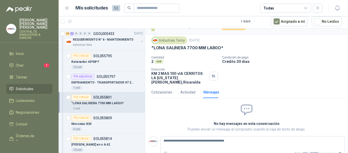
scroll to position [13, 0]
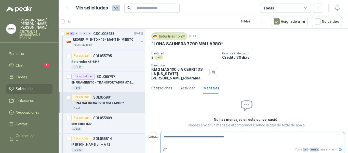
click at [339, 148] on icon "Enviar" at bounding box center [341, 149] width 4 height 3
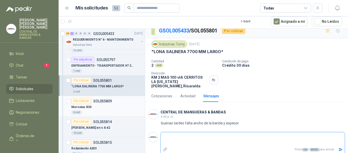
scroll to position [943, 0]
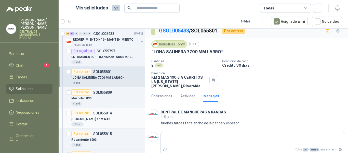
click at [108, 114] on p "SOL055814" at bounding box center [102, 113] width 19 height 4
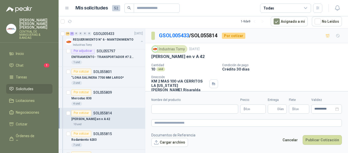
click at [251, 108] on p "$ 0 ,00" at bounding box center [252, 108] width 25 height 9
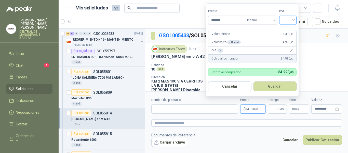
click at [295, 18] on div at bounding box center [287, 20] width 17 height 9
click at [290, 31] on div "19%" at bounding box center [288, 31] width 9 height 6
click at [187, 110] on input "Nombre del producto" at bounding box center [194, 108] width 87 height 9
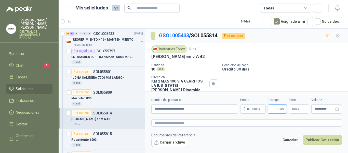
click at [277, 109] on input "Entrega" at bounding box center [274, 109] width 6 height 9
click at [171, 142] on button "Cargar archivo" at bounding box center [169, 142] width 37 height 9
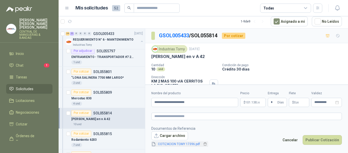
click at [192, 144] on link "COTIZACION TOMY 17396.pdf" at bounding box center [179, 143] width 46 height 5
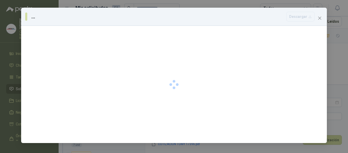
click at [192, 143] on div "... [GEOGRAPHIC_DATA]" at bounding box center [174, 76] width 348 height 153
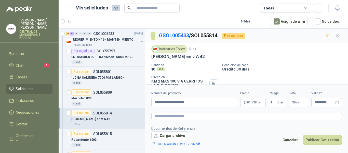
click at [190, 143] on link "COTIZACION TOMY 17396.pdf" at bounding box center [179, 143] width 46 height 5
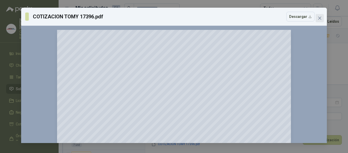
click at [319, 18] on icon "close" at bounding box center [320, 18] width 4 height 4
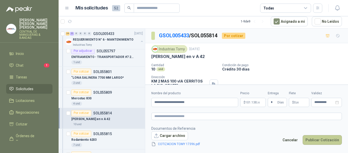
click at [322, 139] on button "Publicar Cotización" at bounding box center [322, 140] width 39 height 10
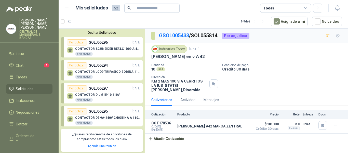
click at [110, 32] on button "Ocultar Solicitudes" at bounding box center [102, 33] width 82 height 4
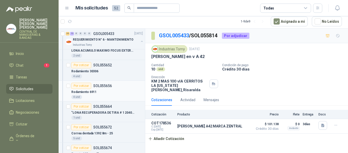
scroll to position [127, 0]
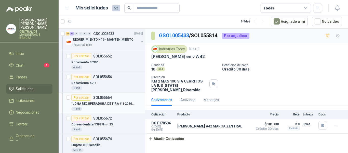
click at [125, 103] on p ""LONA RECUPERADORA DE TIRA # 1 2040 MM LARGO *" at bounding box center [102, 103] width 63 height 5
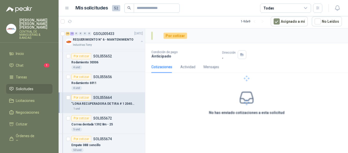
click at [125, 103] on p ""LONA RECUPERADORA DE TIRA # 1 2040 MM LARGO *" at bounding box center [102, 103] width 63 height 5
click at [101, 96] on p "SOL055664" at bounding box center [102, 98] width 19 height 4
click at [105, 101] on p ""LONA RECUPERADORA DE TIRA # 1 2040 MM LARGO *" at bounding box center [102, 103] width 63 height 5
click at [103, 96] on p "SOL055664" at bounding box center [102, 98] width 19 height 4
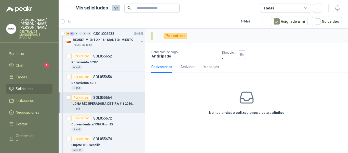
click at [254, 98] on icon at bounding box center [247, 97] width 16 height 16
click at [253, 98] on icon at bounding box center [246, 97] width 13 height 11
click at [248, 98] on icon at bounding box center [247, 97] width 16 height 16
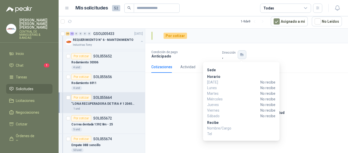
click at [242, 53] on icon "button" at bounding box center [242, 55] width 4 height 4
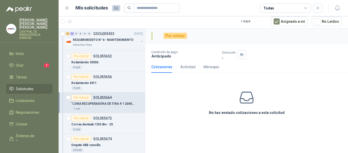
click at [166, 56] on p "Anticipado" at bounding box center [184, 56] width 67 height 4
click at [177, 35] on div "Por cotizar" at bounding box center [175, 36] width 23 height 6
click at [153, 34] on span at bounding box center [151, 36] width 1 height 8
click at [102, 97] on p "SOL055664" at bounding box center [102, 98] width 19 height 4
click at [107, 99] on p "SOL055664" at bounding box center [102, 98] width 19 height 4
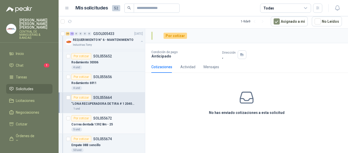
click at [104, 119] on p "SOL055672" at bounding box center [102, 118] width 19 height 4
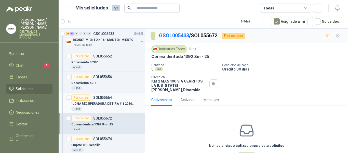
click at [106, 97] on p "SOL055664" at bounding box center [102, 98] width 19 height 4
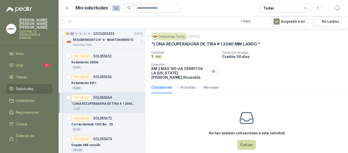
scroll to position [18, 0]
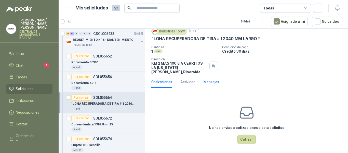
click at [212, 79] on div "Mensajes" at bounding box center [212, 82] width 16 height 6
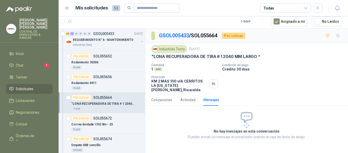
scroll to position [0, 0]
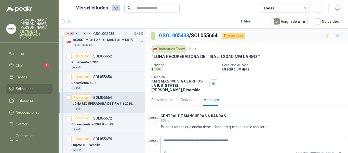
click at [252, 137] on textarea "**********" at bounding box center [251, 143] width 180 height 12
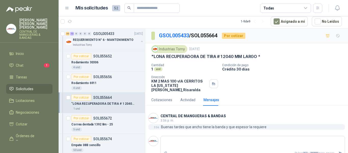
click at [296, 124] on div "3:56 Buenas tardes que ancho tiene la banda y que espesor la requiere" at bounding box center [246, 127] width 197 height 6
click at [100, 76] on p "SOL055656" at bounding box center [102, 77] width 19 height 4
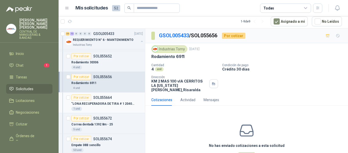
click at [102, 96] on p "SOL055664" at bounding box center [102, 98] width 19 height 4
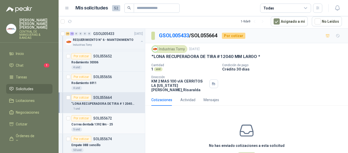
scroll to position [153, 0]
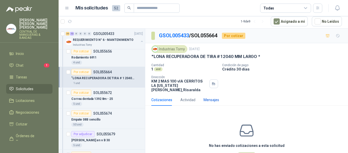
click at [213, 97] on div "Mensajes" at bounding box center [212, 100] width 16 height 6
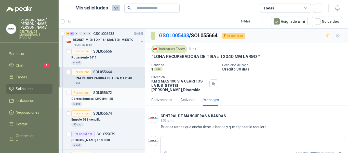
click at [103, 94] on p "SOL055672" at bounding box center [102, 93] width 19 height 4
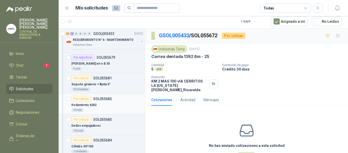
scroll to position [255, 0]
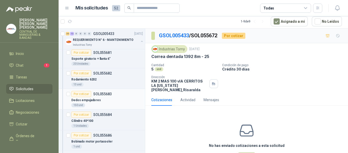
click at [94, 99] on p "Dedos empujadores" at bounding box center [86, 100] width 30 height 5
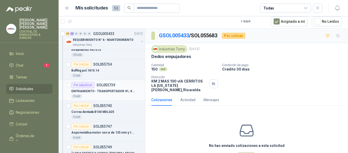
scroll to position [561, 0]
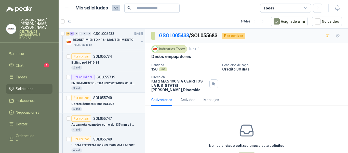
click at [113, 104] on div "Correa dentada B100 MXL025" at bounding box center [107, 104] width 72 height 6
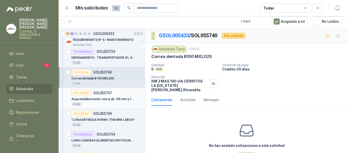
scroll to position [612, 0]
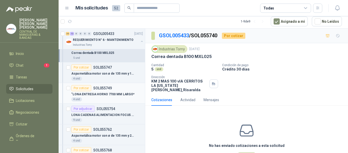
click at [121, 93] on p ""LONA ENTREGA HORNO 7700 MM LARGO*" at bounding box center [102, 94] width 63 height 5
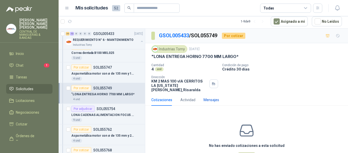
click at [215, 97] on div "Mensajes" at bounding box center [212, 100] width 16 height 6
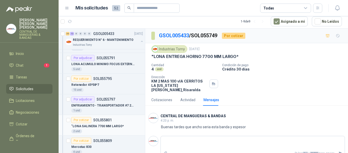
scroll to position [816, 0]
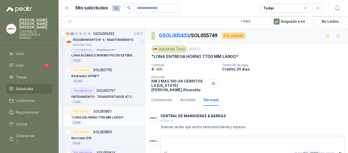
click at [112, 115] on p ""LONA SALINERA 7700 MM LARGO*" at bounding box center [97, 117] width 53 height 5
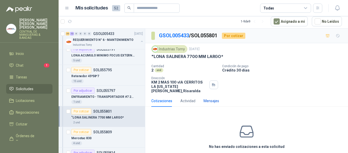
click at [207, 98] on div "Mensajes" at bounding box center [212, 101] width 16 height 6
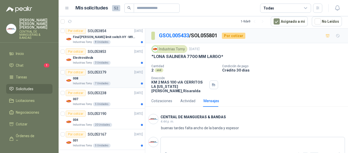
scroll to position [1045, 0]
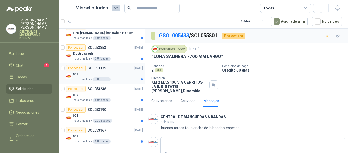
click at [98, 68] on p "SOL053379" at bounding box center [97, 68] width 19 height 4
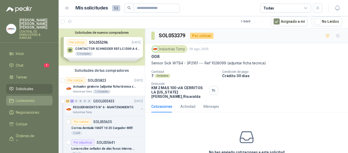
click at [35, 98] on li "Licitaciones" at bounding box center [29, 101] width 40 height 6
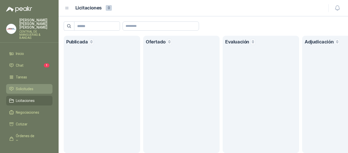
click at [24, 86] on span "Solicitudes" at bounding box center [25, 89] width 18 height 6
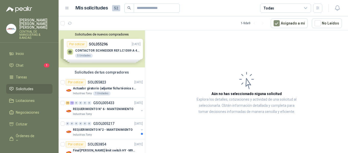
click at [131, 44] on div "Solicitudes de nuevos compradores Por cotizar SOL055296 [DATE] CONTACTOR [PERSO…" at bounding box center [102, 48] width 86 height 37
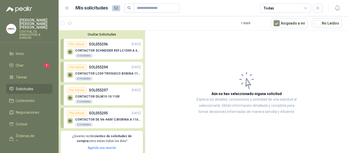
click at [96, 42] on p "SOL055296" at bounding box center [98, 44] width 19 height 6
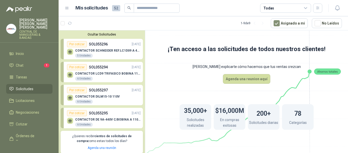
click at [103, 66] on p "SOL055294" at bounding box center [98, 67] width 19 height 6
click at [100, 65] on p "SOL055294" at bounding box center [98, 67] width 19 height 6
click at [105, 91] on p "SOL055297" at bounding box center [98, 90] width 19 height 6
click at [103, 42] on p "SOL055296" at bounding box center [98, 44] width 19 height 6
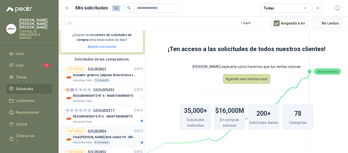
scroll to position [127, 0]
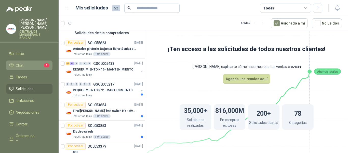
click at [25, 62] on li "Chat 1" at bounding box center [29, 65] width 40 height 6
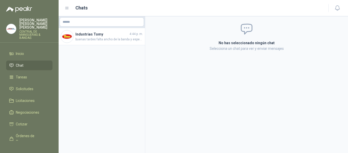
click at [28, 62] on li "Chat" at bounding box center [29, 65] width 40 height 6
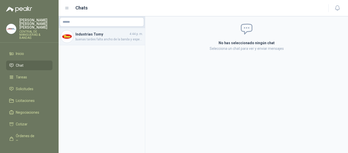
click at [96, 34] on h4 "Industrias Tomy" at bounding box center [101, 34] width 53 height 6
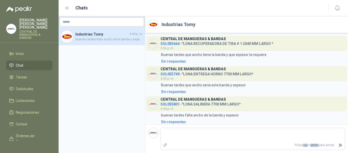
scroll to position [3, 0]
